Goal: Transaction & Acquisition: Purchase product/service

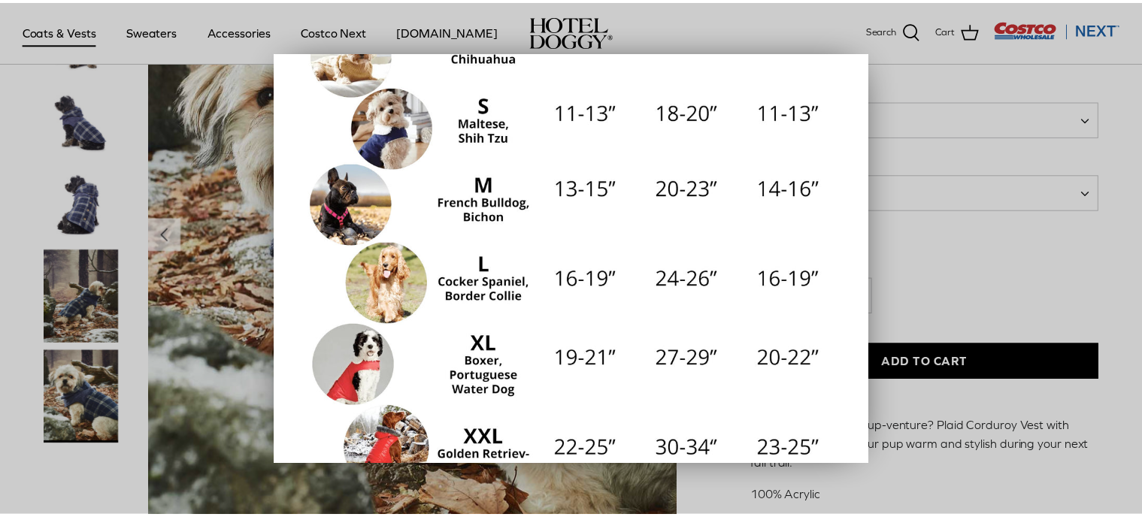
scroll to position [279, 0]
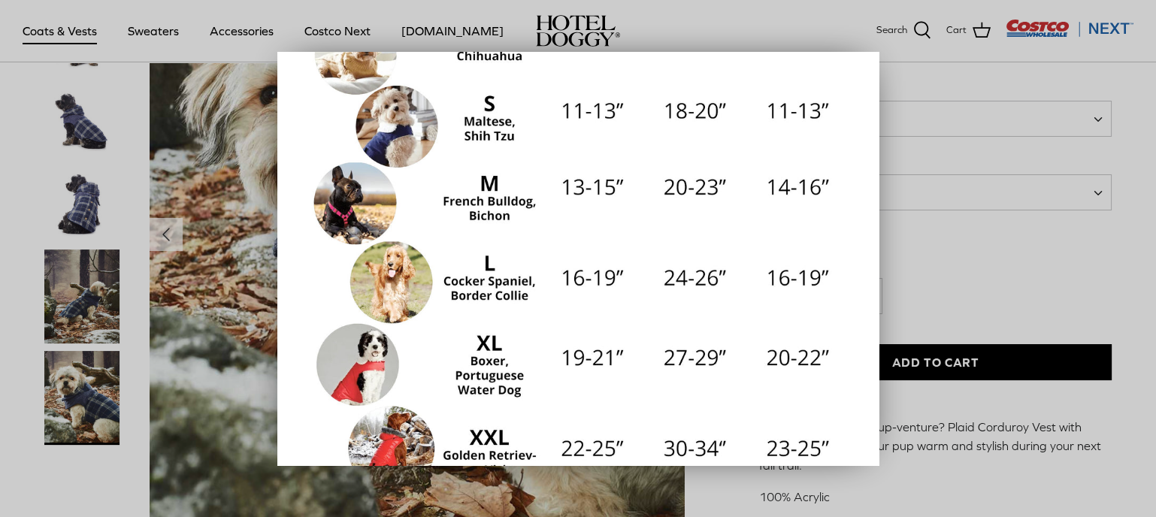
click at [959, 286] on div at bounding box center [578, 258] width 1156 height 517
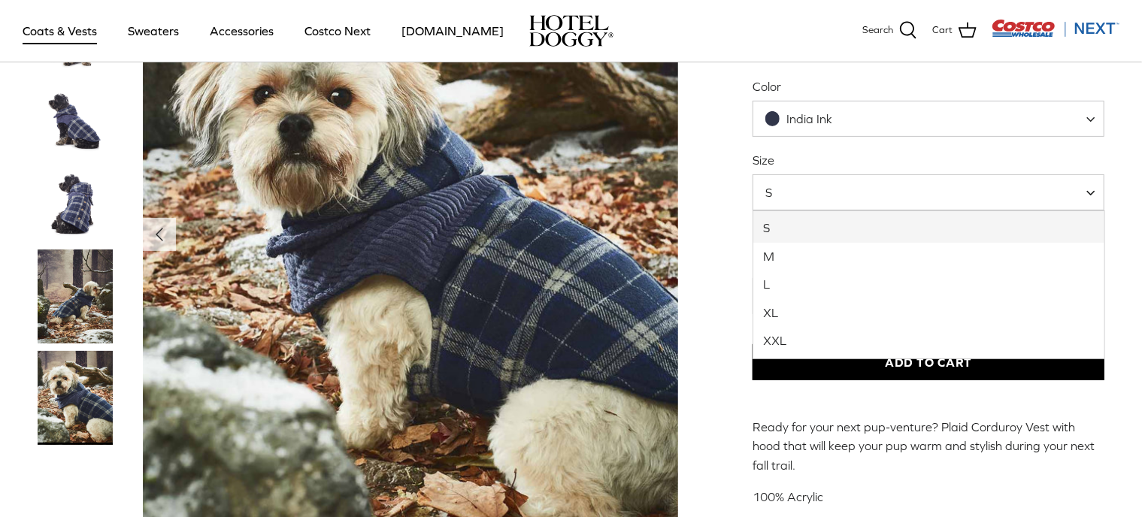
click at [1091, 192] on span at bounding box center [1095, 192] width 15 height 36
select select "M"
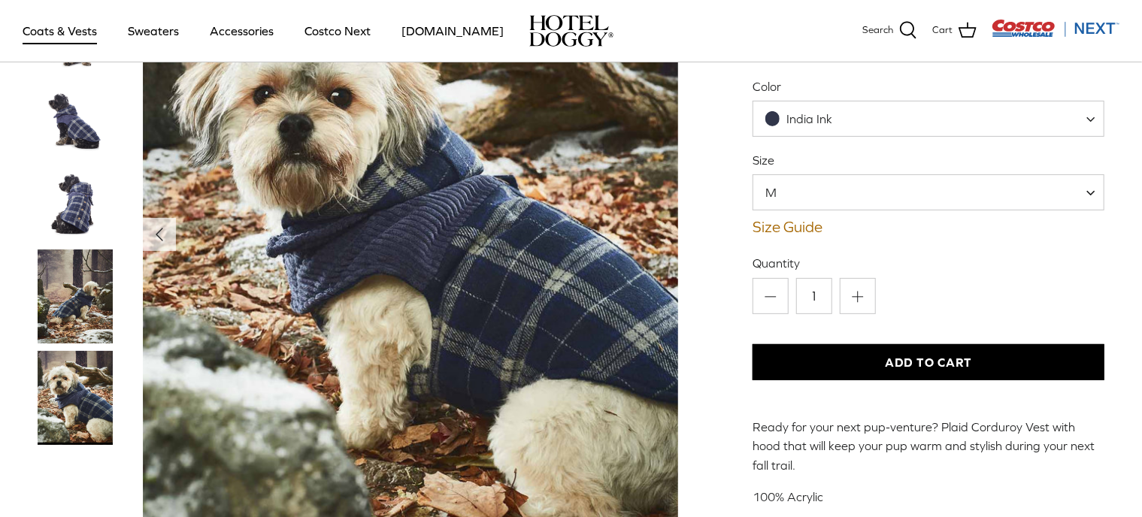
click at [957, 368] on button "Add to Cart" at bounding box center [928, 362] width 352 height 36
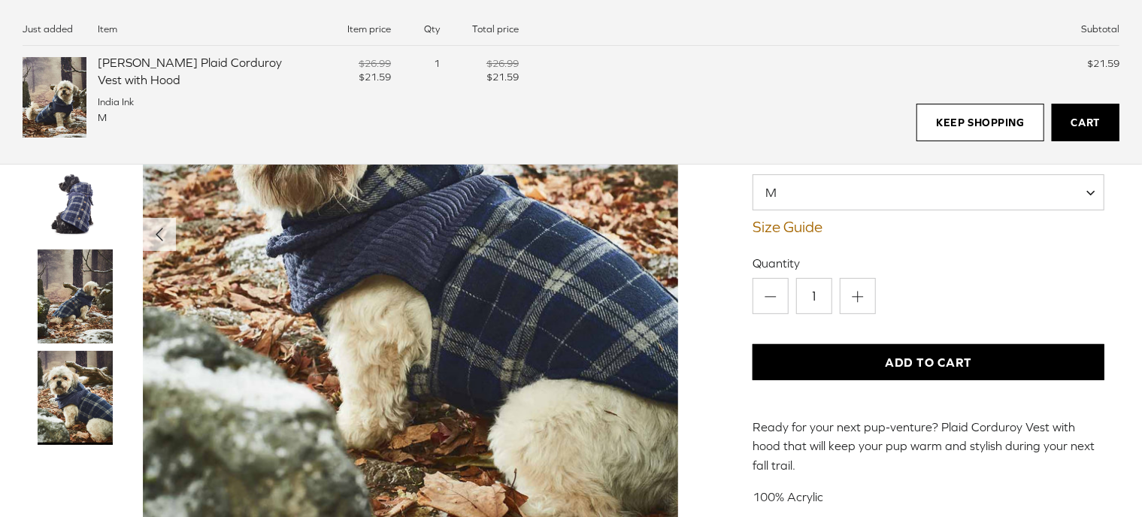
click at [1090, 113] on link "Cart" at bounding box center [1085, 123] width 68 height 38
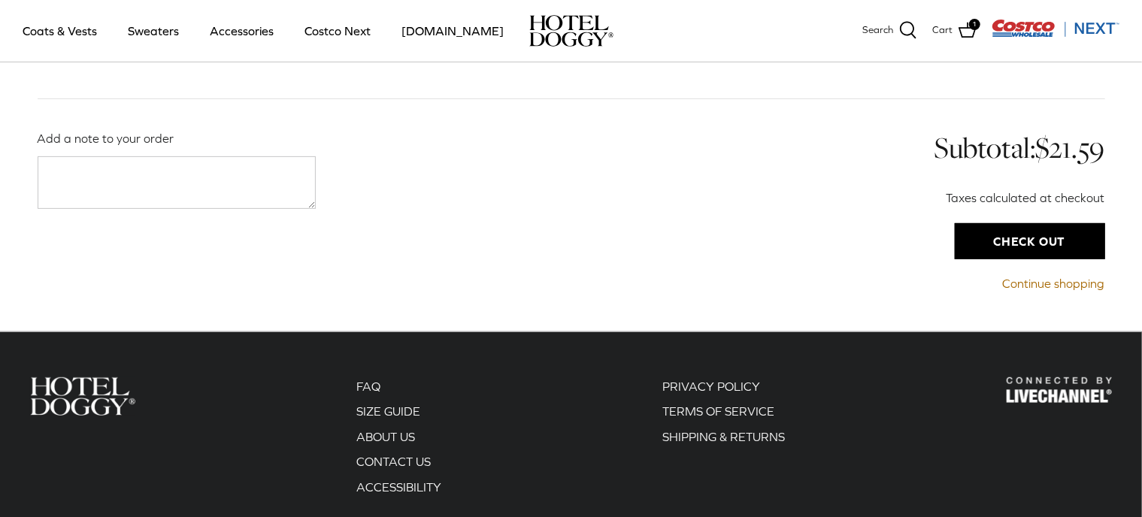
scroll to position [213, 0]
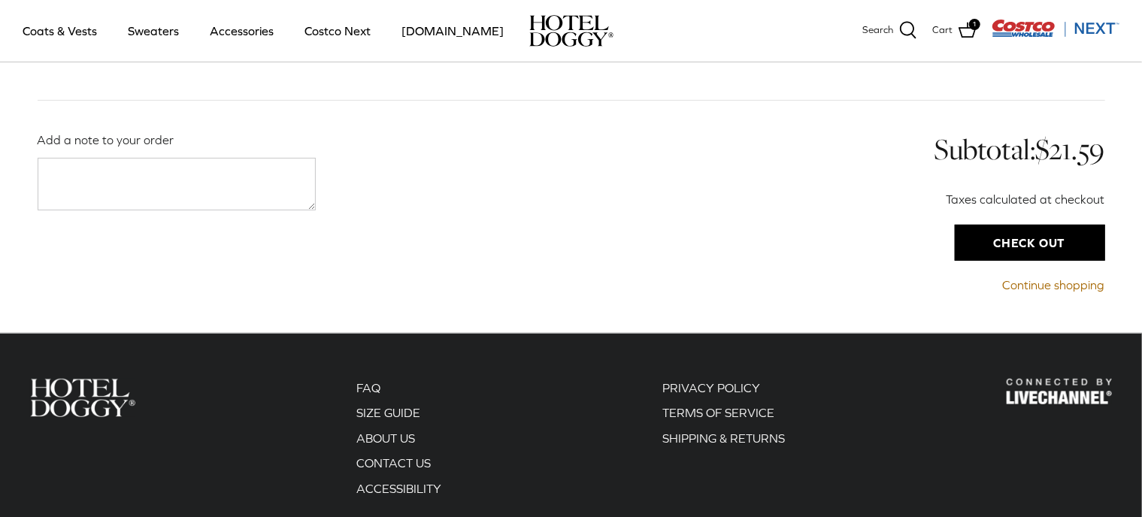
click at [1021, 242] on input "Check out" at bounding box center [1029, 243] width 150 height 36
